Goal: Task Accomplishment & Management: Manage account settings

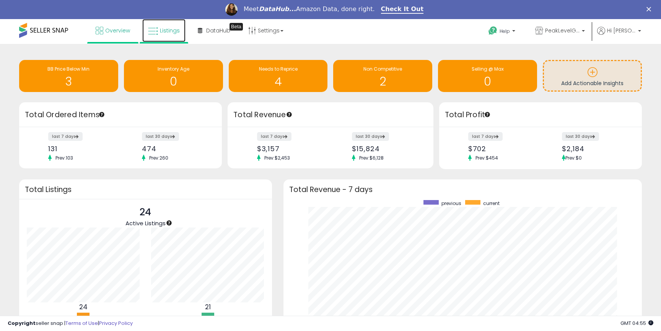
click at [172, 34] on span "Listings" at bounding box center [170, 31] width 20 height 8
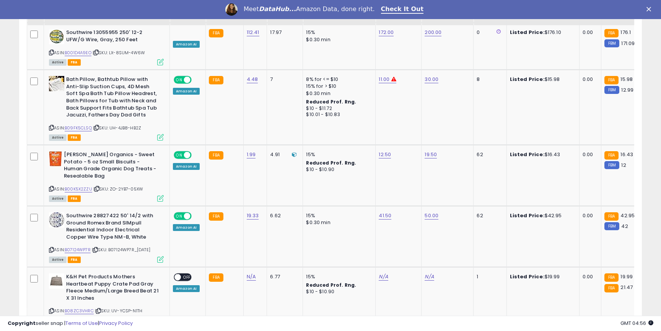
scroll to position [1560, 0]
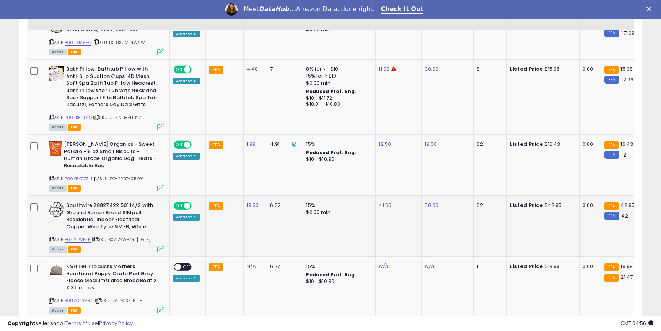
click at [107, 202] on b "Southwire 28827422 50' 14/2 with Ground Romex Brand SIMpull Residential Indoor …" at bounding box center [112, 217] width 93 height 30
click at [81, 237] on link "B07124WP7R" at bounding box center [78, 240] width 26 height 6
